Goal: Information Seeking & Learning: Compare options

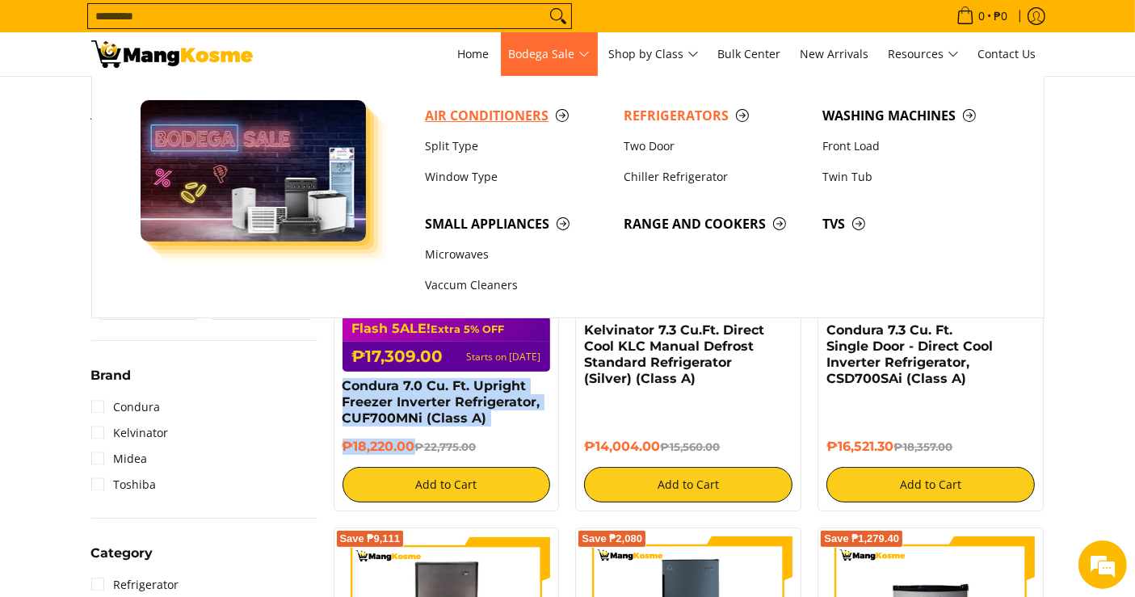
click at [510, 115] on span "Air Conditioners" at bounding box center [516, 116] width 183 height 20
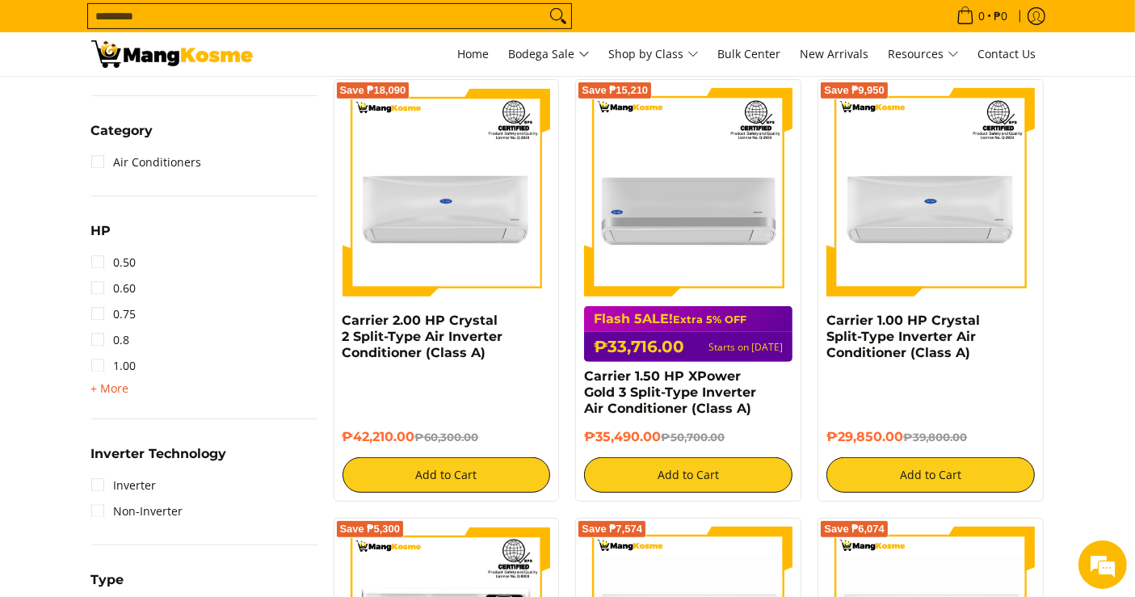
click at [124, 382] on span "+ More" at bounding box center [110, 388] width 38 height 13
click at [133, 390] on link "1.50" at bounding box center [113, 392] width 45 height 26
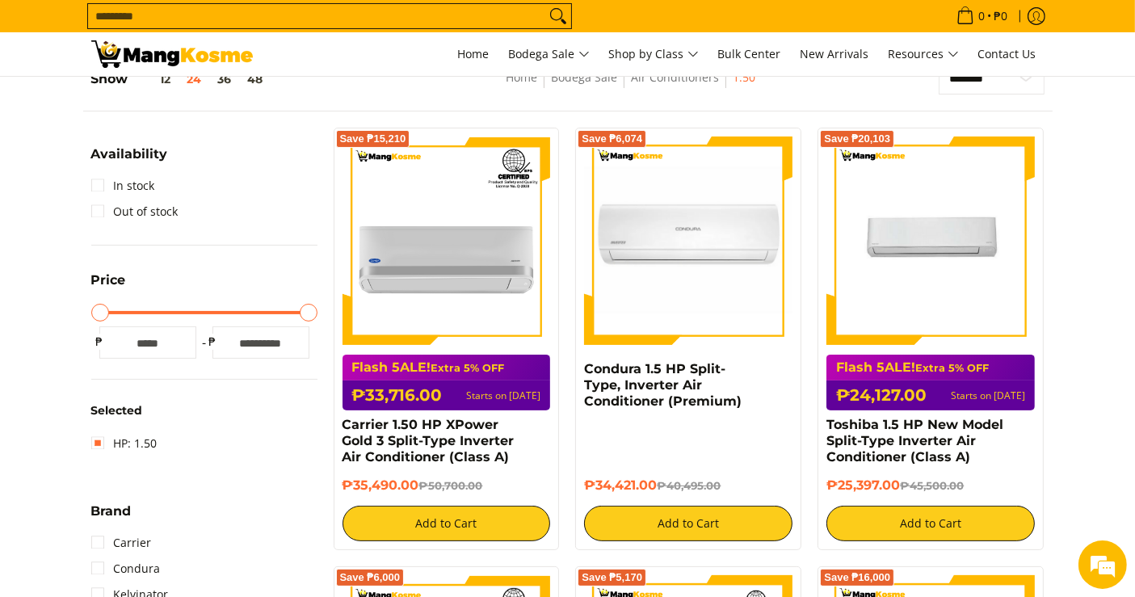
scroll to position [214, 0]
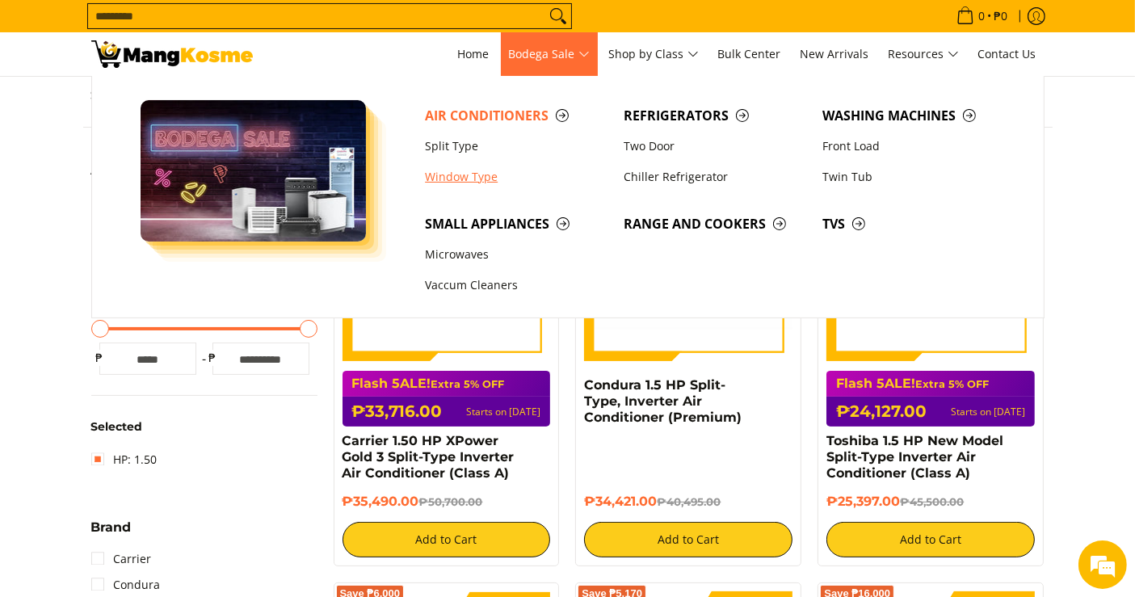
click at [454, 176] on link "Window Type" at bounding box center [516, 177] width 199 height 31
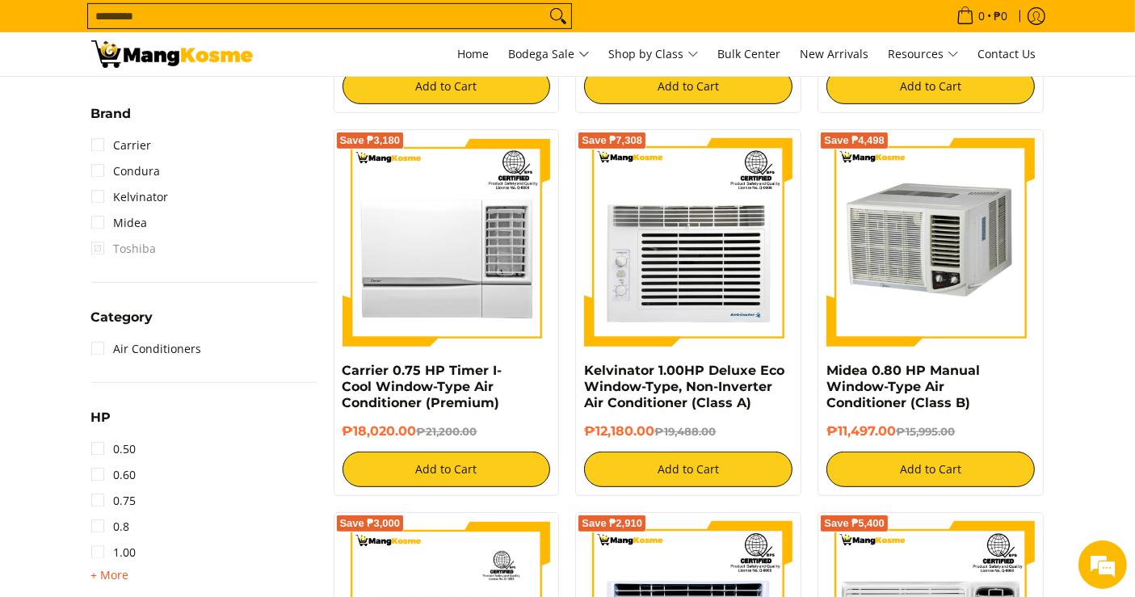
click at [119, 576] on span "+ More" at bounding box center [110, 575] width 38 height 13
click at [131, 570] on link "1.50" at bounding box center [113, 578] width 45 height 26
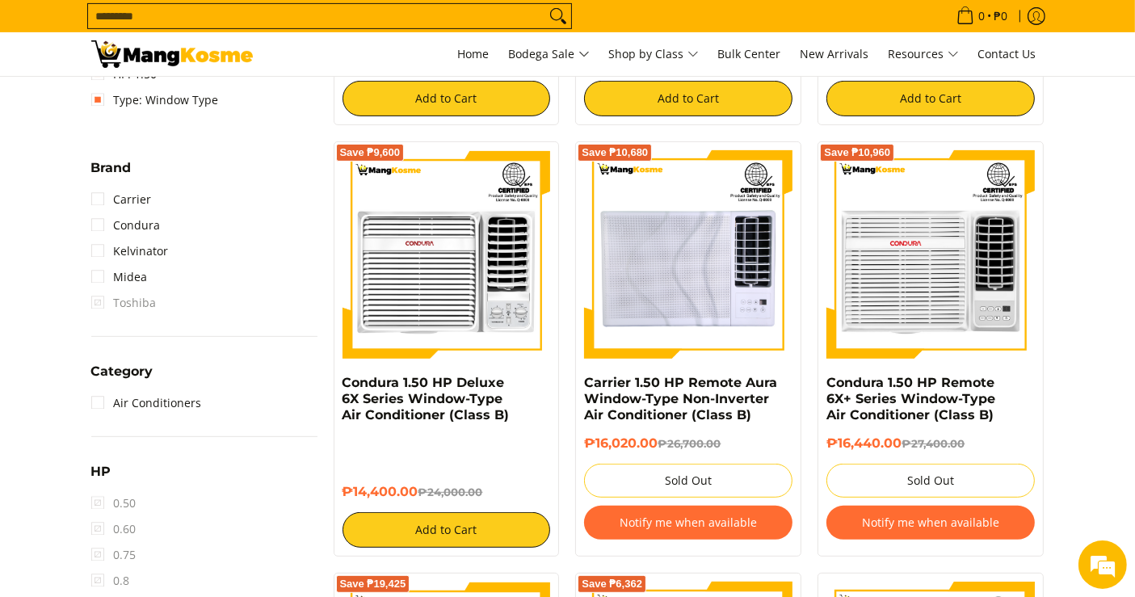
scroll to position [573, 0]
